Goal: Share content

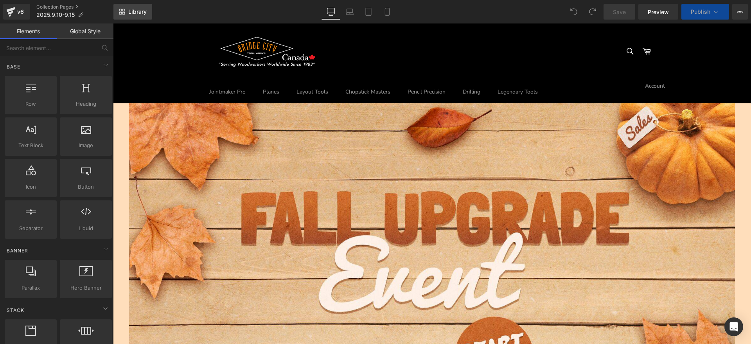
click at [133, 9] on span "Library" at bounding box center [137, 11] width 18 height 7
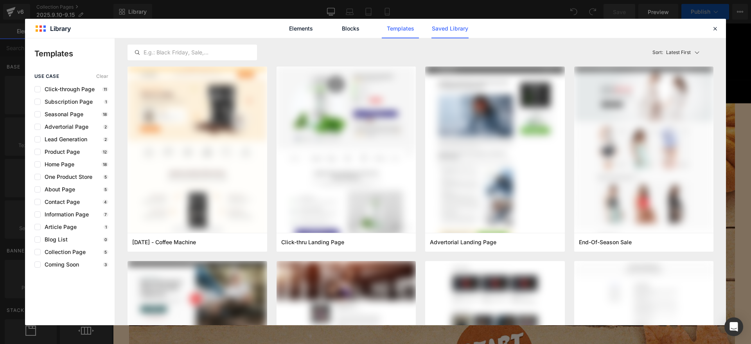
click at [437, 26] on link "Saved Library" at bounding box center [449, 29] width 37 height 20
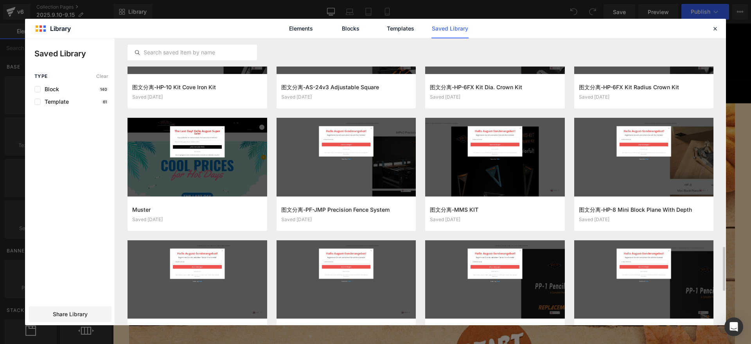
scroll to position [1196, 0]
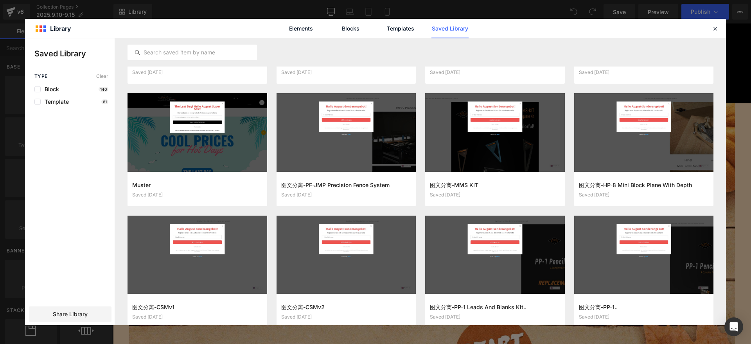
drag, startPoint x: 72, startPoint y: 309, endPoint x: 79, endPoint y: 303, distance: 10.3
click at [72, 309] on div "Share Library" at bounding box center [70, 314] width 83 height 16
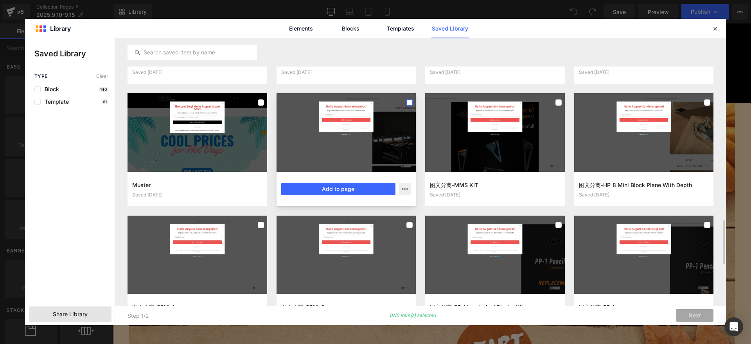
click at [410, 102] on label at bounding box center [409, 102] width 6 height 6
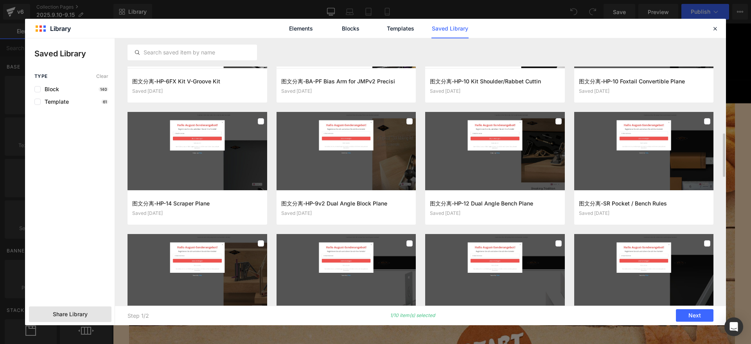
scroll to position [714, 0]
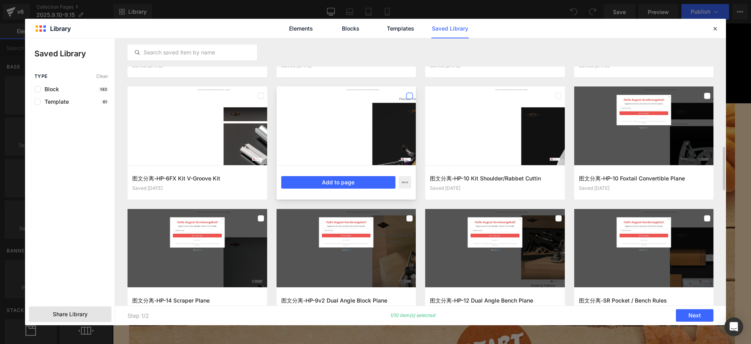
click at [407, 96] on label at bounding box center [409, 96] width 6 height 6
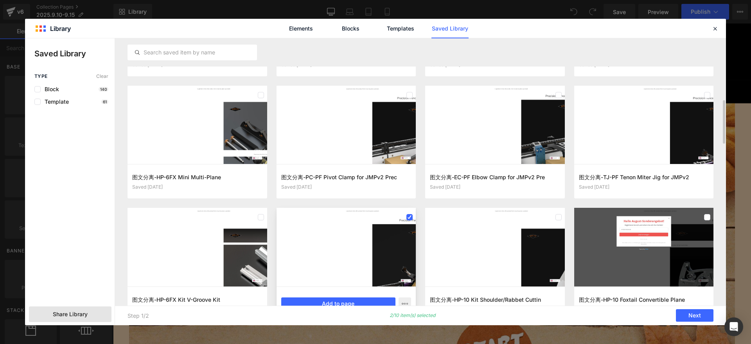
scroll to position [544, 0]
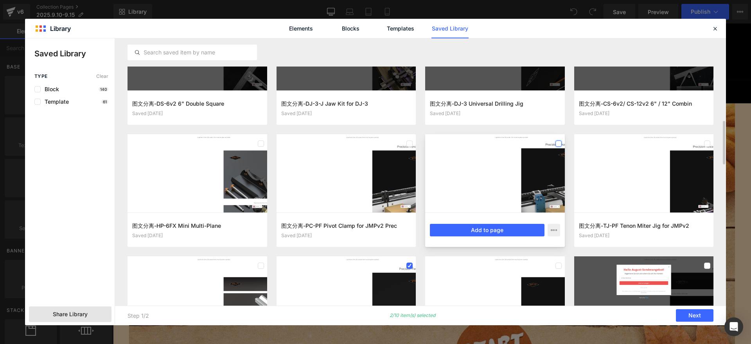
click at [557, 142] on label at bounding box center [558, 143] width 6 height 6
click at [708, 141] on label at bounding box center [707, 143] width 6 height 6
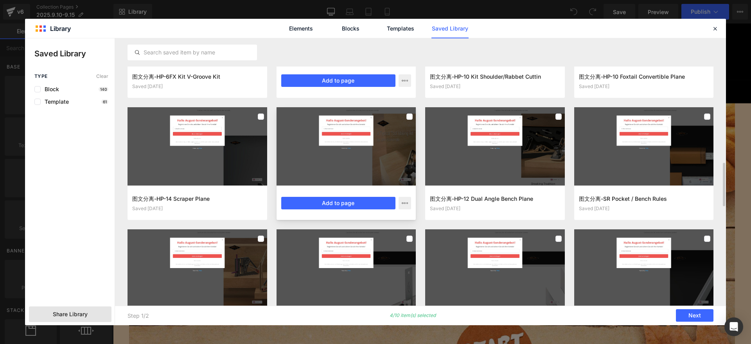
scroll to position [816, 0]
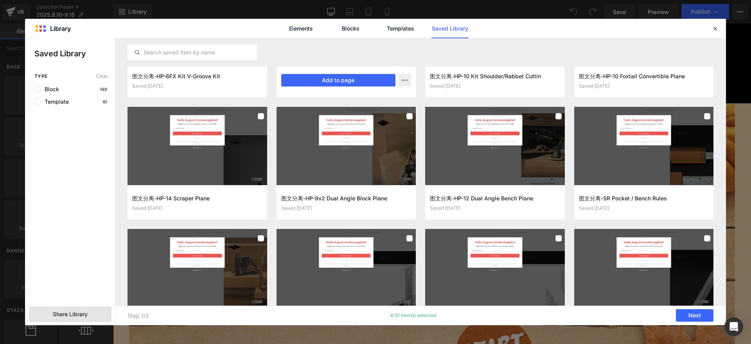
click at [77, 315] on span "Share Library" at bounding box center [70, 314] width 35 height 8
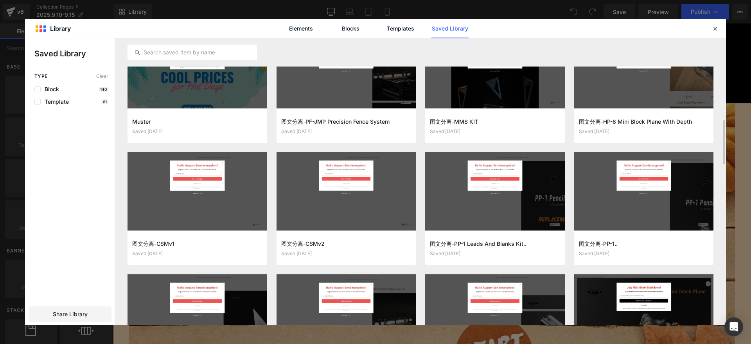
scroll to position [1138, 0]
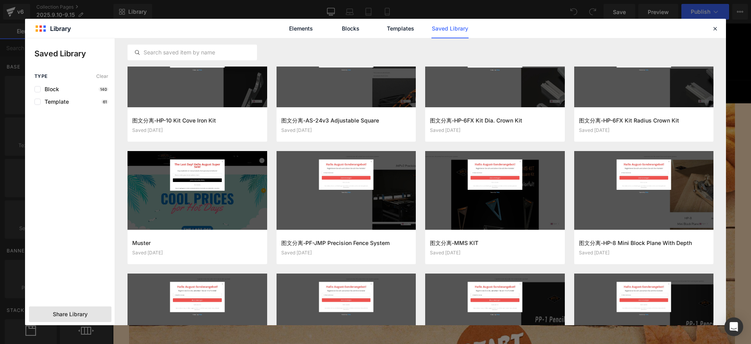
click at [79, 313] on span "Share Library" at bounding box center [70, 314] width 35 height 8
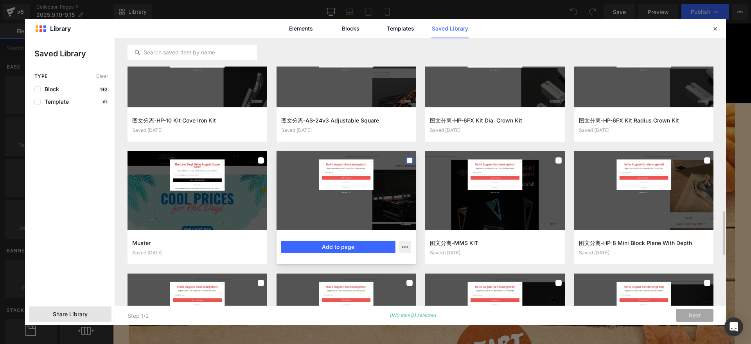
click at [411, 157] on label at bounding box center [409, 160] width 6 height 6
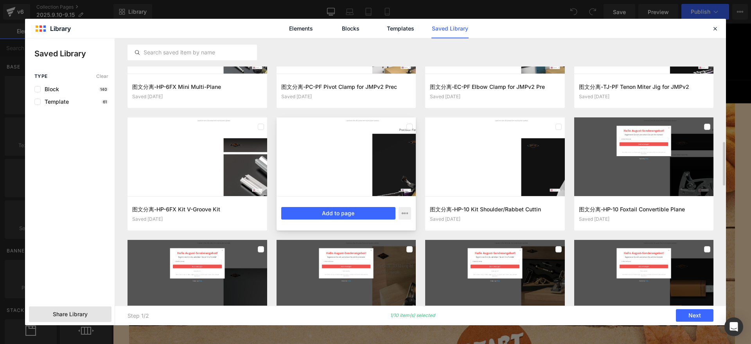
scroll to position [658, 0]
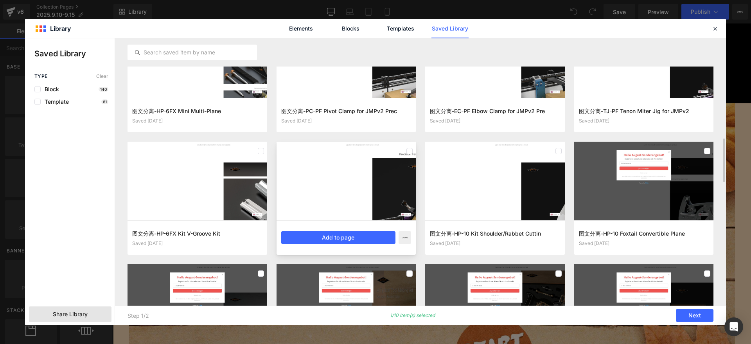
drag, startPoint x: 410, startPoint y: 151, endPoint x: 409, endPoint y: 155, distance: 4.1
click at [410, 152] on label at bounding box center [409, 151] width 6 height 6
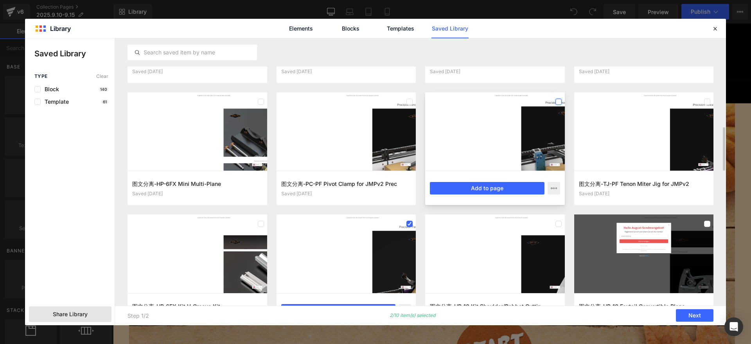
click at [559, 102] on label at bounding box center [558, 102] width 6 height 6
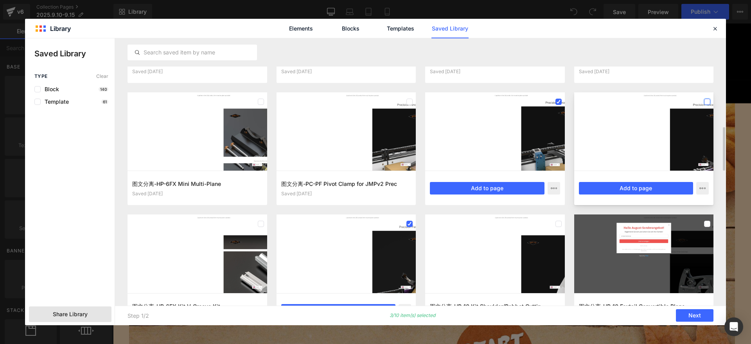
click at [708, 100] on label at bounding box center [707, 102] width 6 height 6
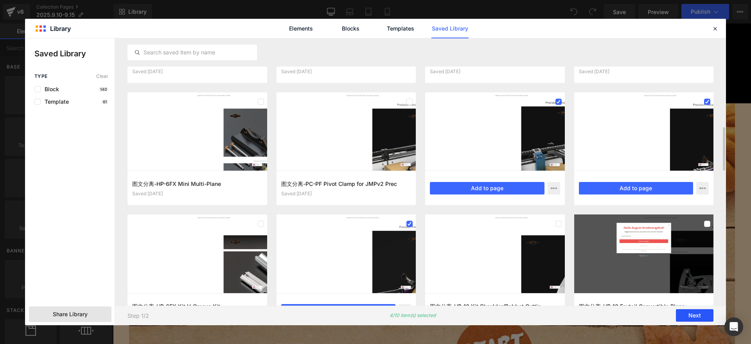
click at [699, 315] on button "Next" at bounding box center [695, 315] width 38 height 13
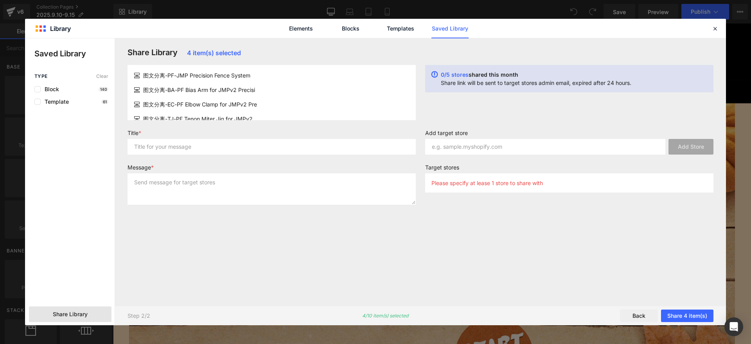
scroll to position [0, 0]
click at [234, 148] on input "text" at bounding box center [272, 147] width 288 height 16
type input "jmp附件"
click at [233, 191] on textarea at bounding box center [272, 188] width 288 height 31
type textarea "就"
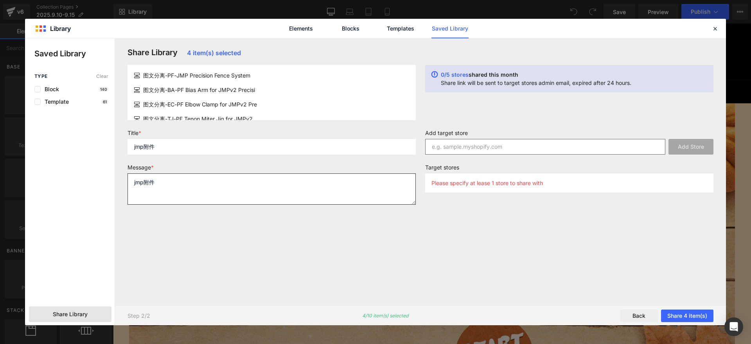
type textarea "jmp附件"
click at [480, 144] on input "text" at bounding box center [545, 147] width 240 height 16
click at [467, 148] on input "text" at bounding box center [545, 147] width 240 height 16
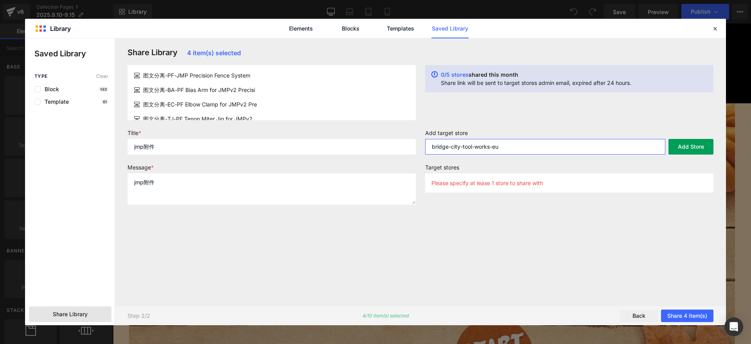
type input "bridge-city-tool-works-eu"
click at [708, 144] on button "Add Store" at bounding box center [691, 147] width 45 height 16
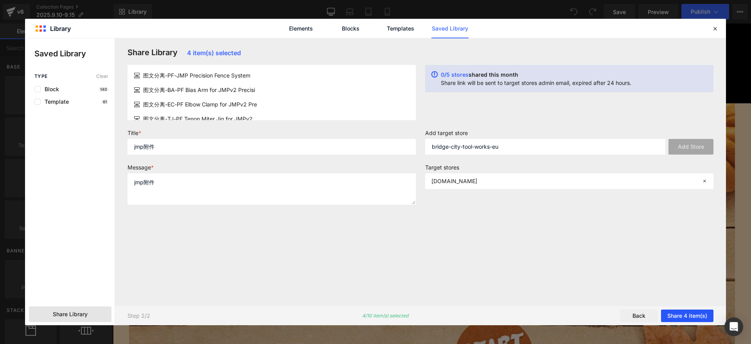
click at [692, 315] on button "Share 4 item(s)" at bounding box center [687, 315] width 52 height 13
